Goal: Feedback & Contribution: Submit feedback/report problem

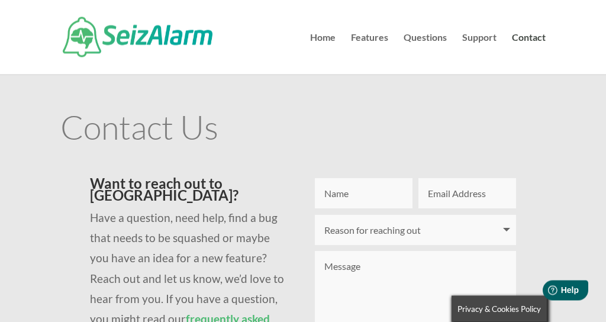
scroll to position [5, 0]
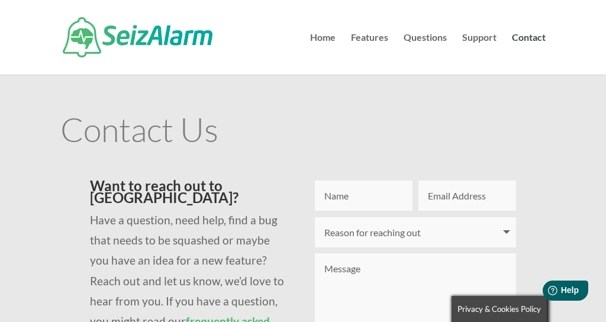
click at [376, 199] on input "Name" at bounding box center [364, 196] width 98 height 30
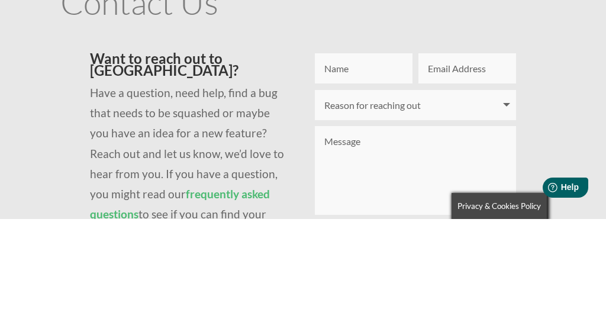
type input "[PERSON_NAME]"
click at [493, 156] on input "Email Address" at bounding box center [467, 171] width 98 height 30
click at [477, 156] on input "Email Address" at bounding box center [467, 171] width 98 height 30
click at [472, 156] on input "Email Address" at bounding box center [467, 171] width 98 height 30
type input "[EMAIL_ADDRESS][DOMAIN_NAME]"
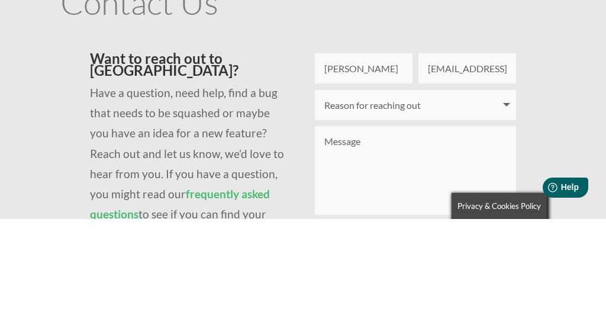
scroll to position [109, 0]
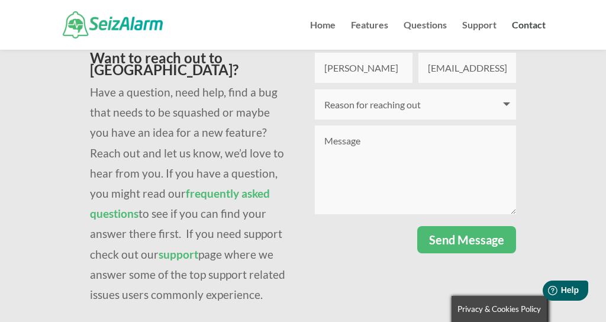
click at [506, 108] on select "Reason for reaching out I have a question I'm having issues logging in I need t…" at bounding box center [415, 104] width 201 height 30
select select "I need technical support"
click at [404, 162] on textarea "Message" at bounding box center [415, 169] width 201 height 89
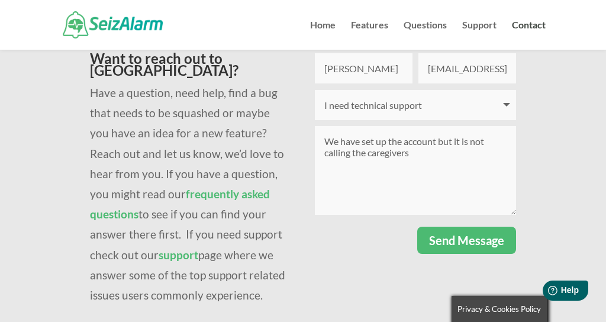
click at [470, 138] on textarea "We have set up the account but it is not calling the caregivers" at bounding box center [415, 170] width 201 height 89
click at [501, 159] on textarea "We have set up the account but it is has only called one caregiver twice but no…" at bounding box center [415, 170] width 201 height 89
click at [497, 154] on textarea "We have set up the account but it is has only called one caregiver twice but no…" at bounding box center [415, 170] width 201 height 89
click at [393, 169] on textarea "We have set up the account but it is has only called one caregiver twice but no…" at bounding box center [415, 170] width 201 height 89
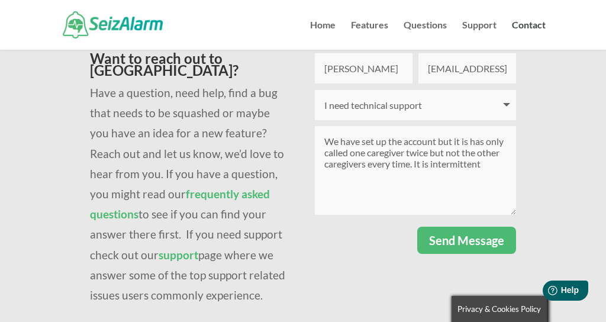
click at [432, 167] on textarea "We have set up the account but it is has only called one caregiver twice but no…" at bounding box center [415, 170] width 201 height 89
click at [394, 184] on textarea "We have set up the account but it is has only called one caregiver twice but no…" at bounding box center [415, 170] width 201 height 89
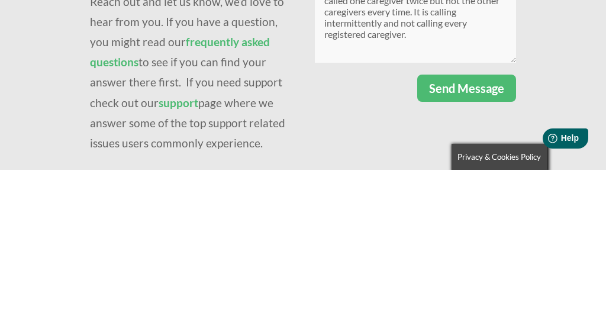
type textarea "We have set up the account but it is has only called one caregiver twice but no…"
click at [460, 227] on button "Send Message" at bounding box center [466, 240] width 99 height 27
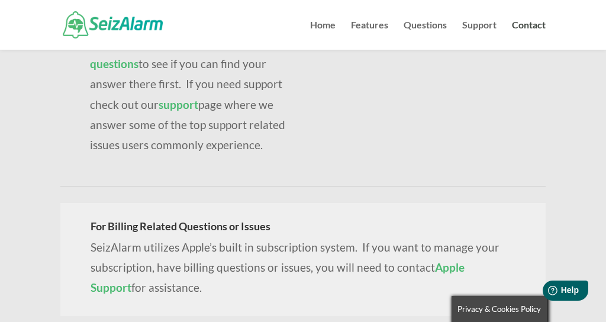
scroll to position [250, 0]
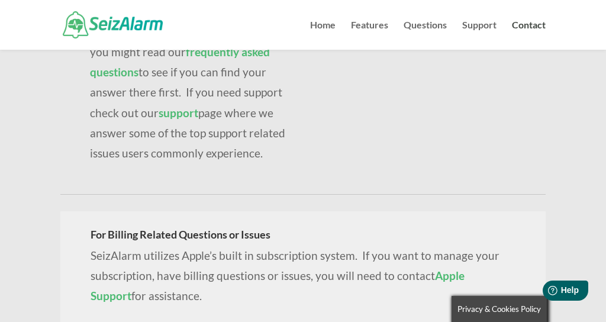
click at [530, 33] on link "Contact" at bounding box center [529, 35] width 34 height 29
